Goal: Task Accomplishment & Management: Complete application form

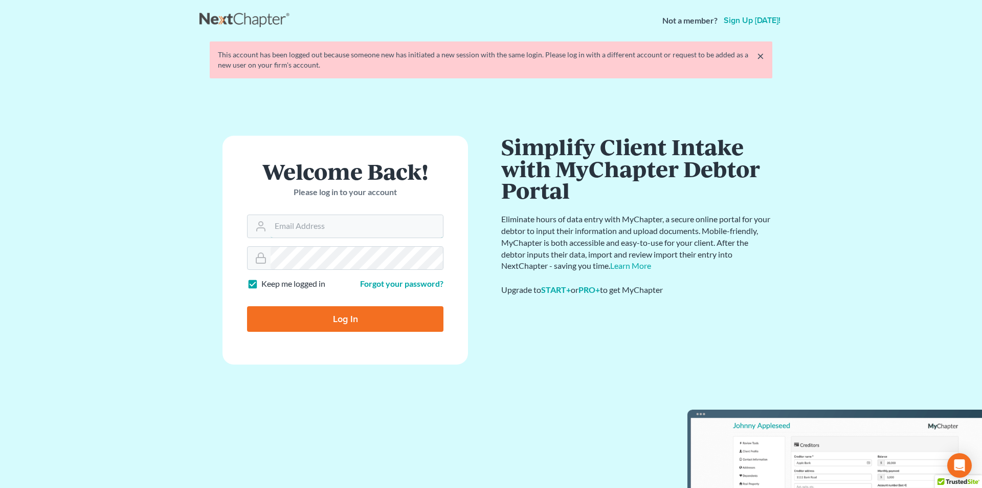
type input "Athena@AthenaLegal.com"
click at [337, 320] on input "Log In" at bounding box center [345, 319] width 196 height 26
type input "Thinking..."
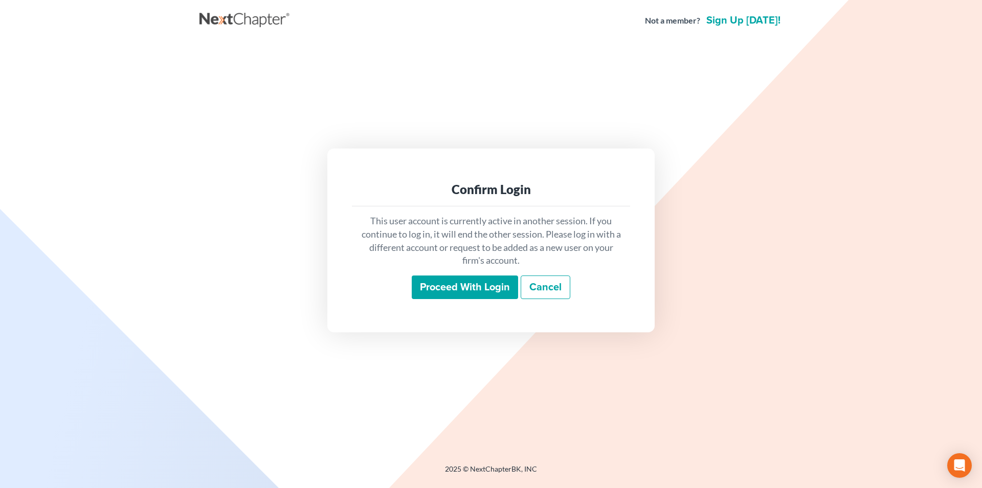
click at [447, 290] on input "Proceed with login" at bounding box center [465, 287] width 106 height 24
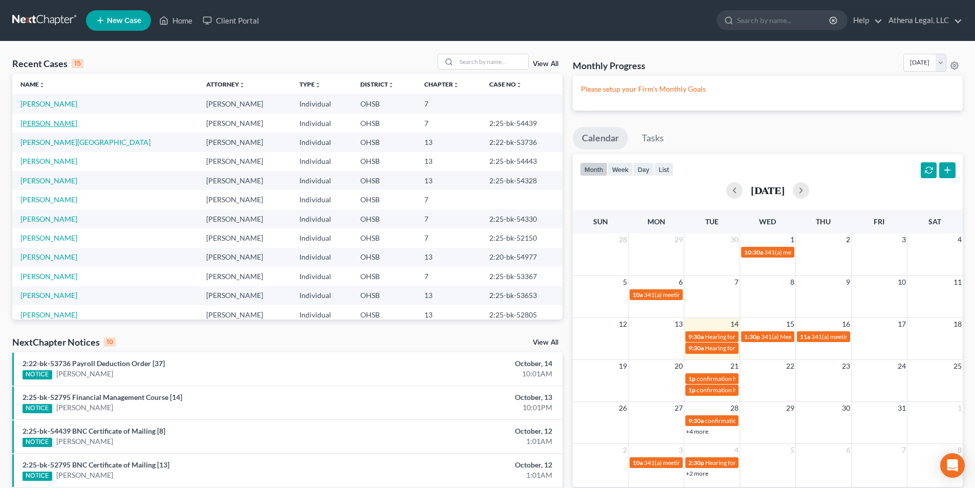
click at [58, 121] on link "[PERSON_NAME]" at bounding box center [48, 123] width 57 height 9
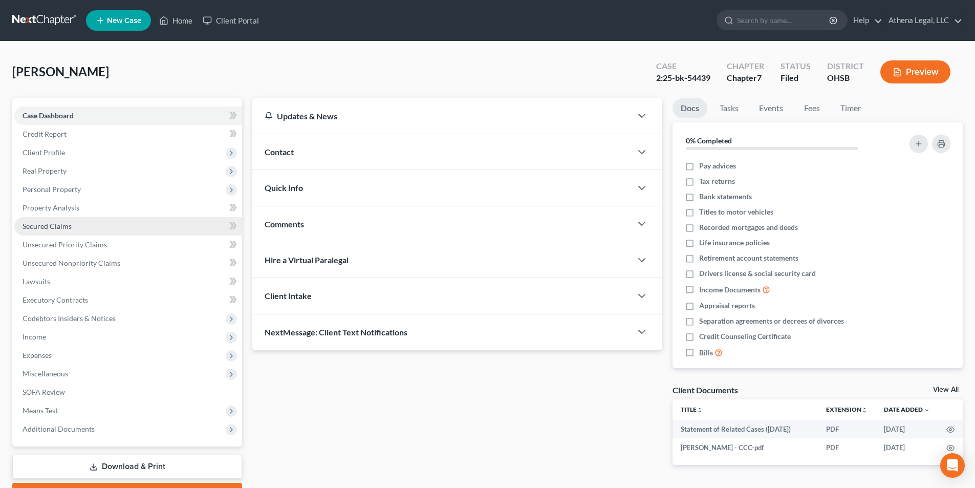
click at [53, 226] on span "Secured Claims" at bounding box center [47, 226] width 49 height 9
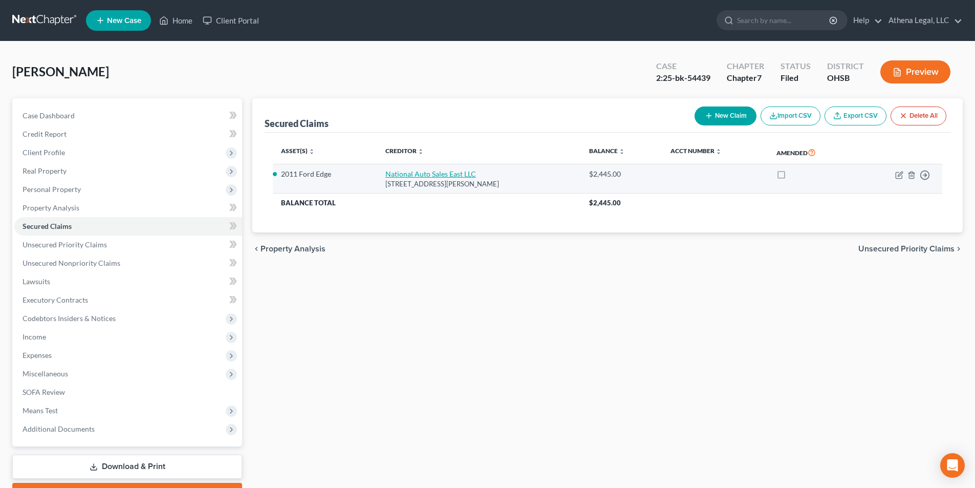
click at [435, 174] on link "National Auto Sales East LLC" at bounding box center [430, 173] width 91 height 9
select select "36"
select select "2"
select select "0"
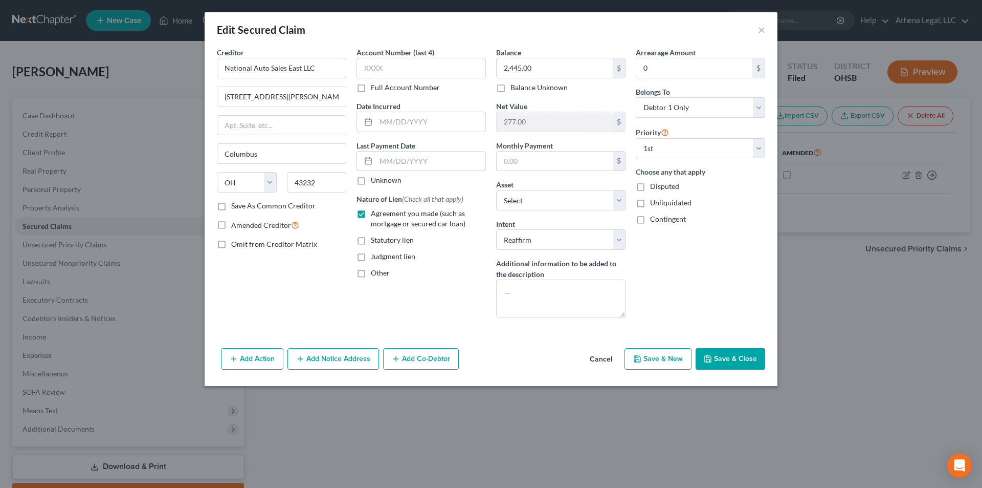
drag, startPoint x: 602, startPoint y: 360, endPoint x: 124, endPoint y: 5, distance: 595.7
click at [602, 360] on button "Cancel" at bounding box center [601, 359] width 39 height 20
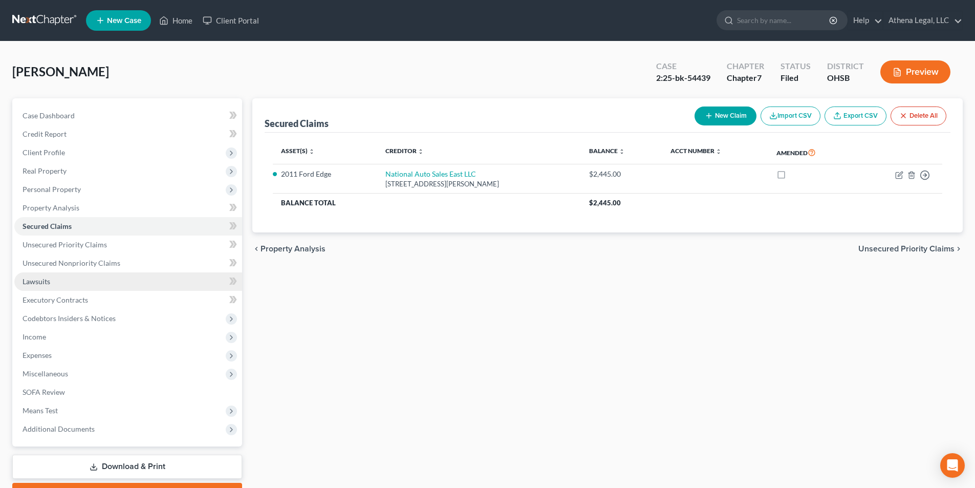
click at [34, 285] on span "Lawsuits" at bounding box center [37, 281] width 28 height 9
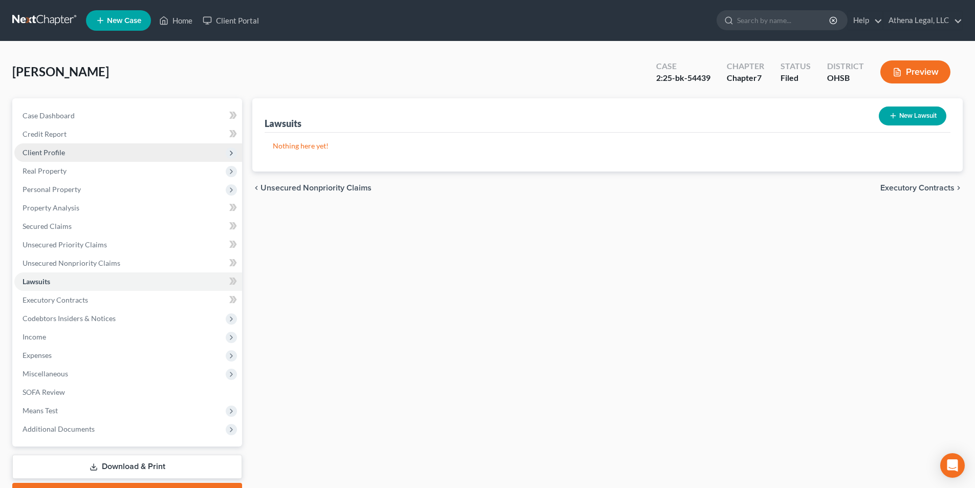
click at [68, 154] on span "Client Profile" at bounding box center [128, 152] width 228 height 18
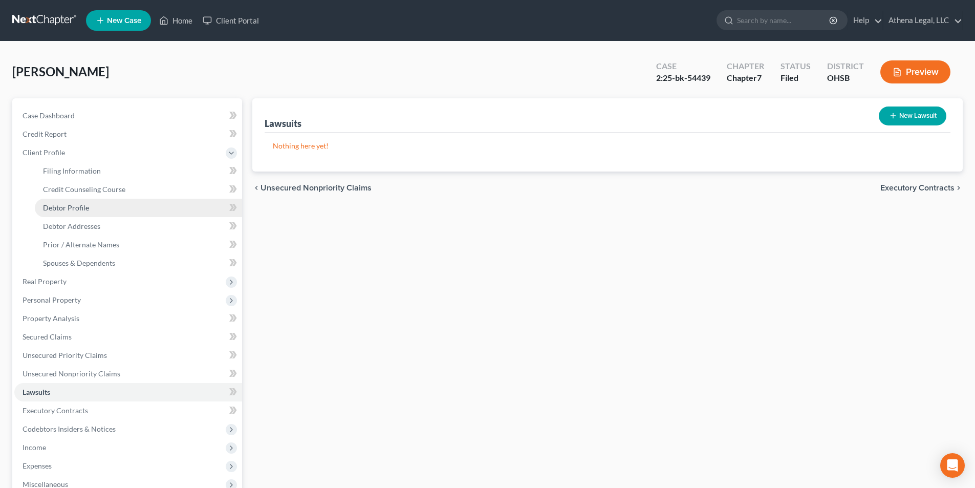
click at [80, 205] on span "Debtor Profile" at bounding box center [66, 207] width 46 height 9
select select "0"
select select "1"
